Goal: Find specific page/section: Find specific page/section

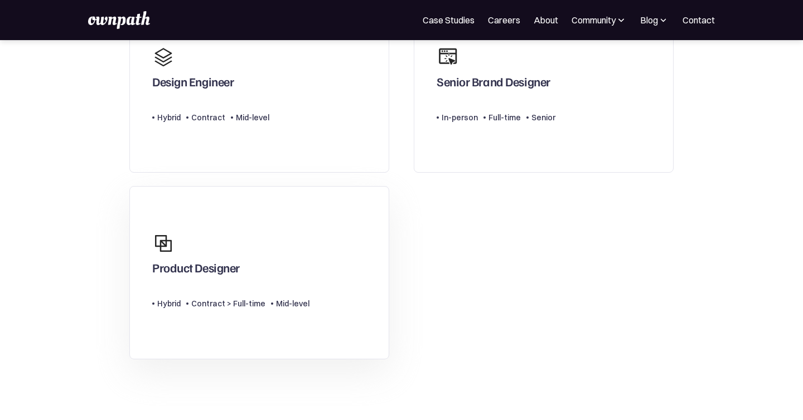
scroll to position [154, 0]
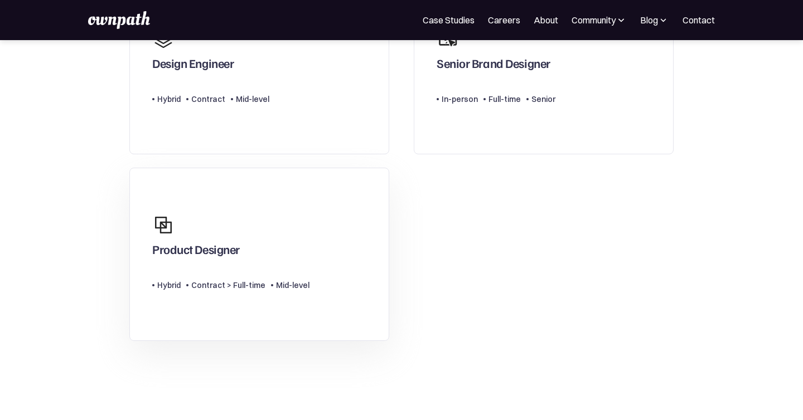
click at [259, 249] on div "Product Designer" at bounding box center [230, 235] width 157 height 54
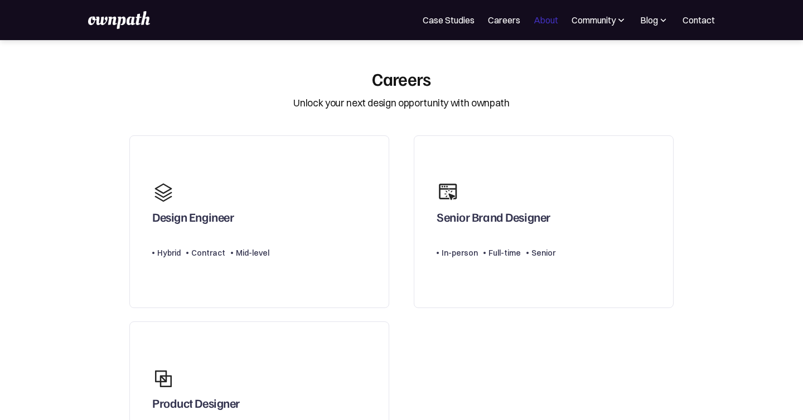
click at [541, 25] on link "About" at bounding box center [545, 19] width 25 height 13
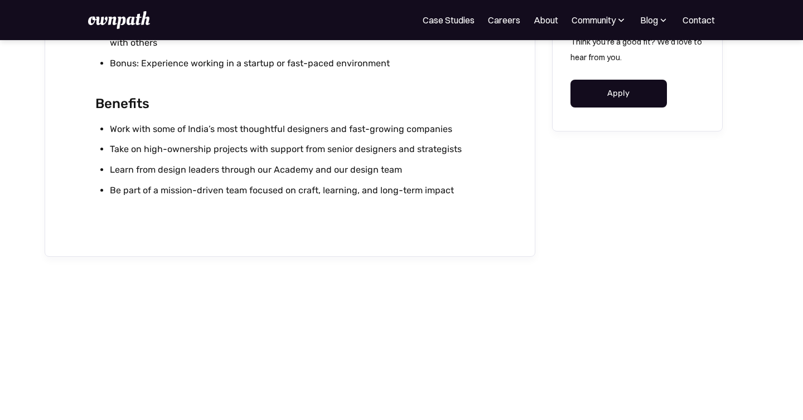
scroll to position [1461, 0]
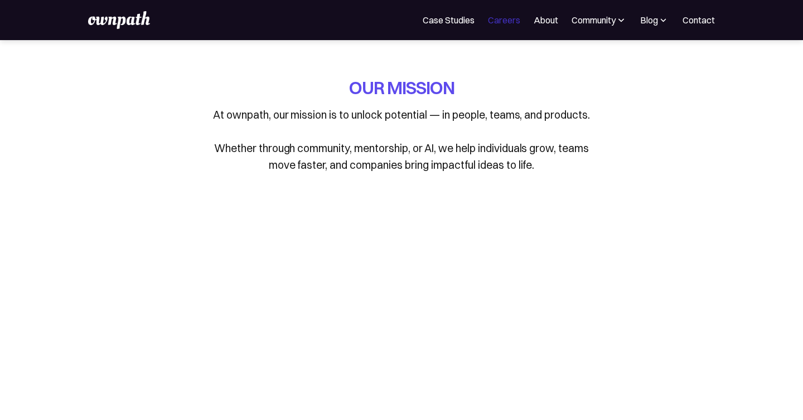
click at [501, 19] on link "Careers" at bounding box center [504, 19] width 32 height 13
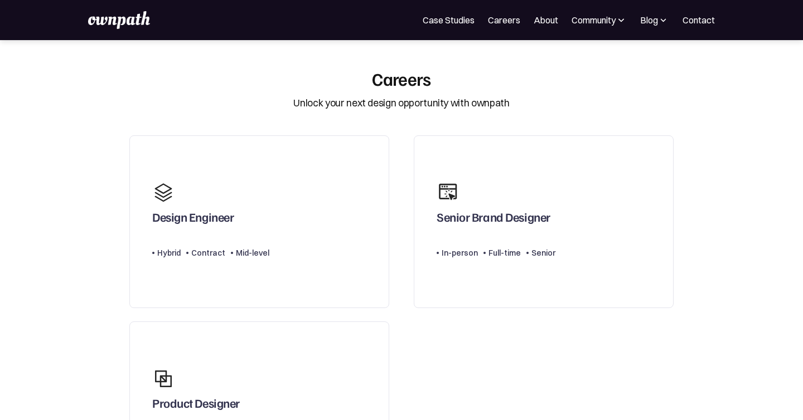
click at [617, 17] on img at bounding box center [620, 19] width 11 height 11
click at [672, 20] on nav "For Companies Case Studies Careers About Community Events Resources Design Resi…" at bounding box center [568, 19] width 292 height 13
click at [664, 20] on img at bounding box center [663, 19] width 11 height 11
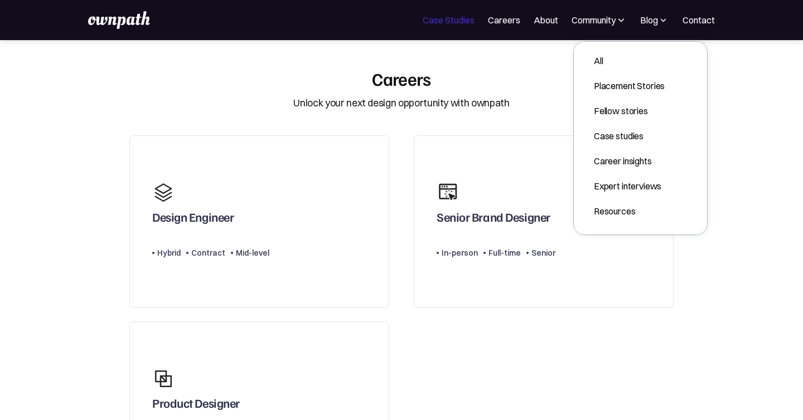
click at [458, 18] on link "Case Studies" at bounding box center [448, 19] width 52 height 13
